Goal: Go to known website: Access a specific website the user already knows

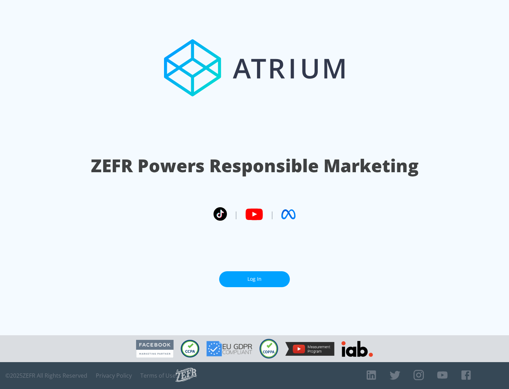
click at [255, 279] on link "Log In" at bounding box center [254, 279] width 71 height 16
